Goal: Find contact information: Find contact information

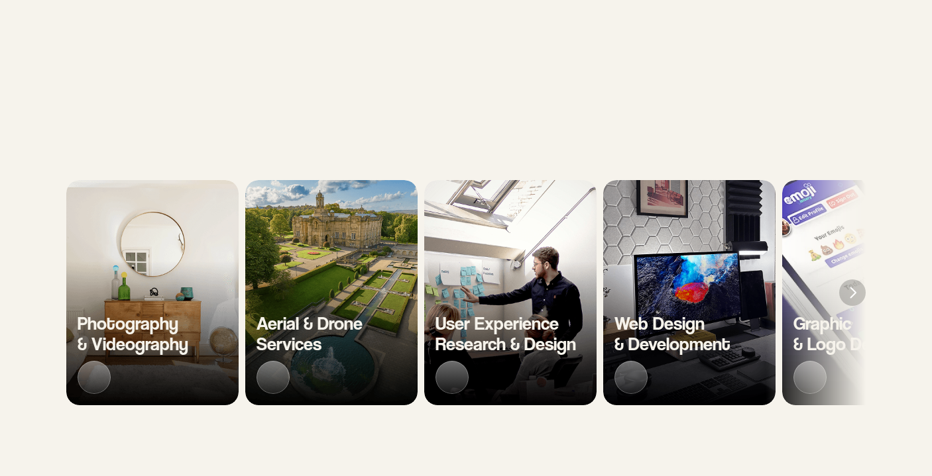
scroll to position [163, 0]
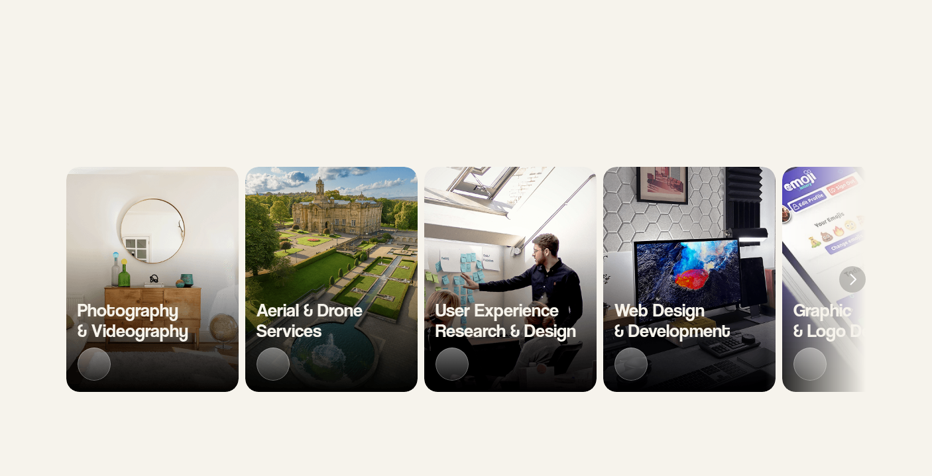
click at [853, 277] on img "Next" at bounding box center [852, 279] width 27 height 27
click at [854, 278] on img "Next" at bounding box center [852, 279] width 27 height 27
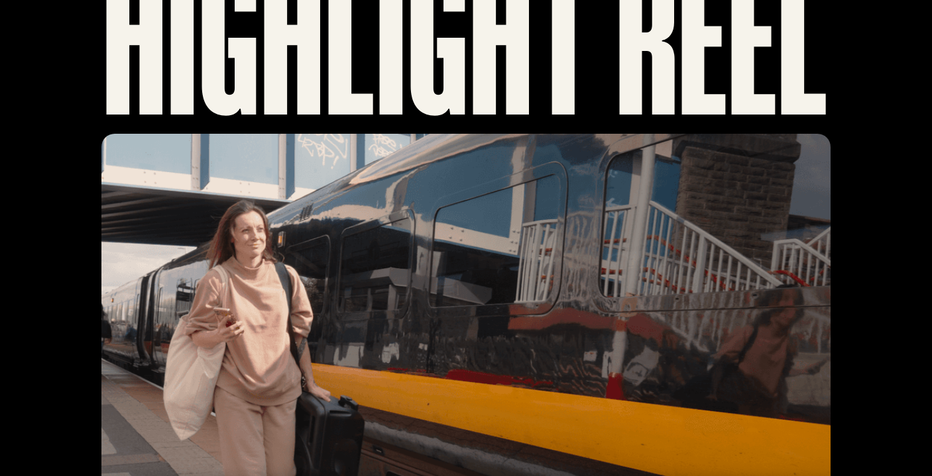
scroll to position [0, 0]
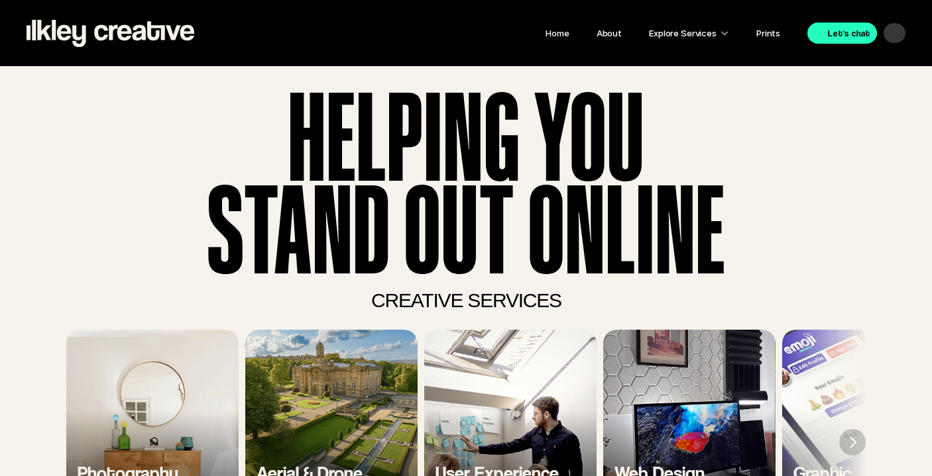
click at [699, 32] on p "Explore Services" at bounding box center [683, 33] width 68 height 17
click at [726, 35] on div at bounding box center [724, 32] width 9 height 9
click at [720, 35] on div "Explore Services" at bounding box center [689, 33] width 80 height 24
click at [700, 33] on p "Explore Services" at bounding box center [683, 33] width 68 height 17
click at [724, 37] on div at bounding box center [724, 32] width 9 height 9
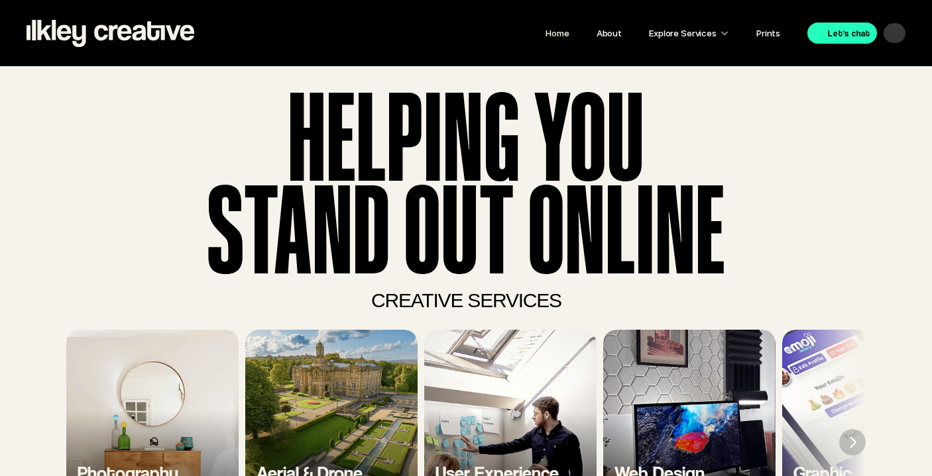
click at [724, 37] on div at bounding box center [724, 32] width 9 height 9
click at [725, 34] on div at bounding box center [724, 32] width 9 height 9
click at [728, 34] on div at bounding box center [724, 32] width 9 height 9
click at [679, 33] on p "Explore Services" at bounding box center [683, 33] width 68 height 17
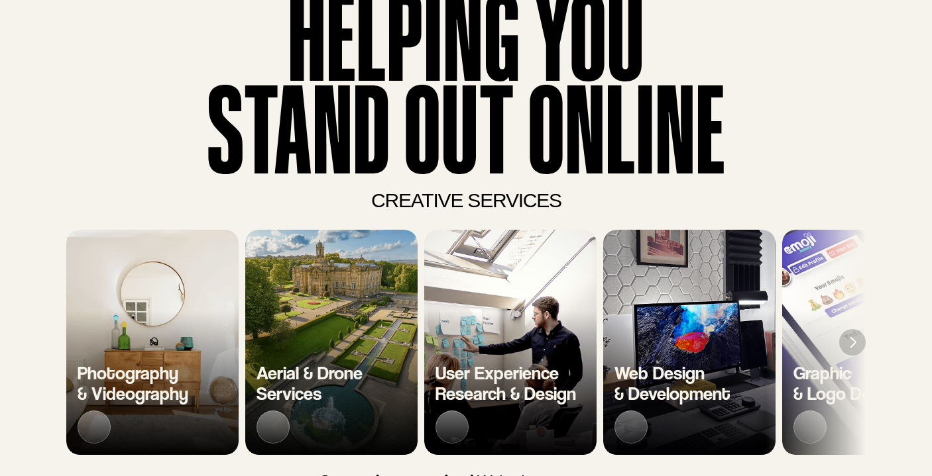
scroll to position [106, 0]
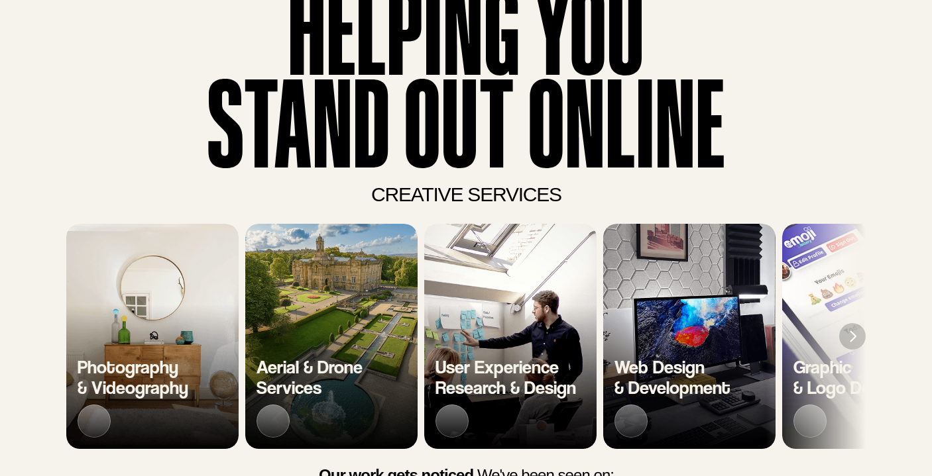
click at [122, 363] on span "Photography & Videography" at bounding box center [133, 377] width 111 height 43
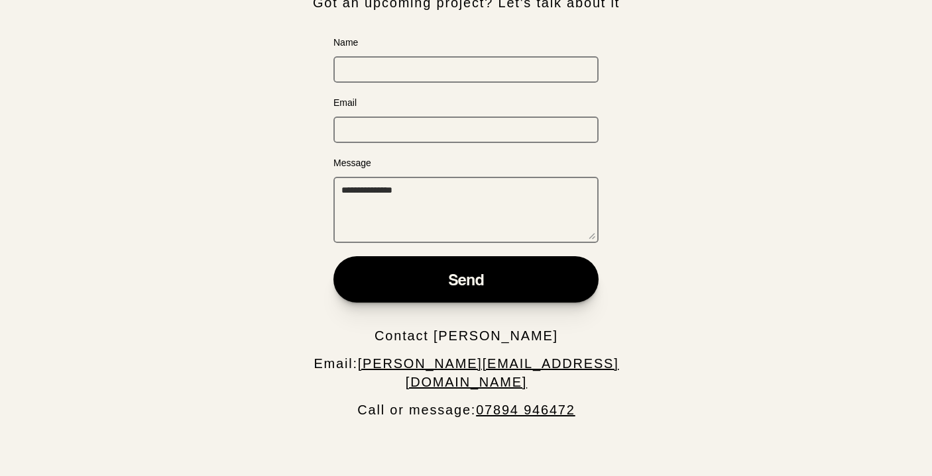
scroll to position [3445, 0]
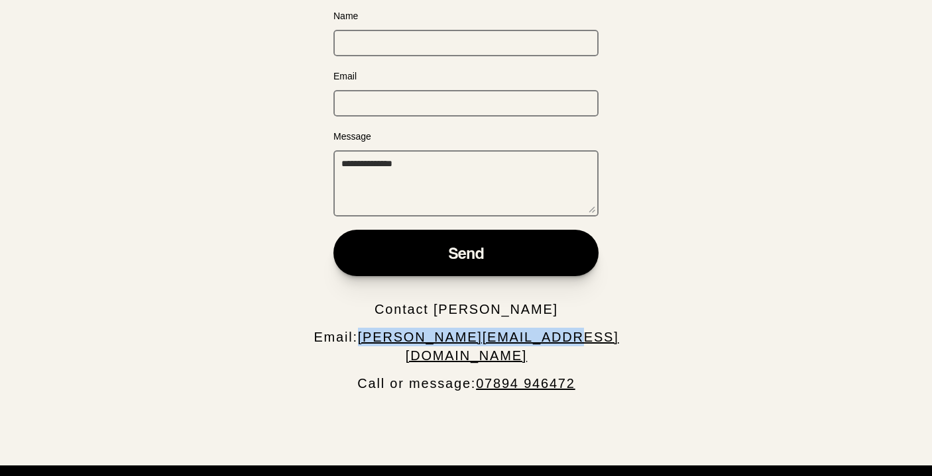
drag, startPoint x: 602, startPoint y: 301, endPoint x: 398, endPoint y: 301, distance: 204.7
click at [398, 328] on h3 "Email: [PERSON_NAME][EMAIL_ADDRESS][DOMAIN_NAME]" at bounding box center [466, 346] width 361 height 37
copy link "[PERSON_NAME][EMAIL_ADDRESS][DOMAIN_NAME]"
